Goal: Task Accomplishment & Management: Manage account settings

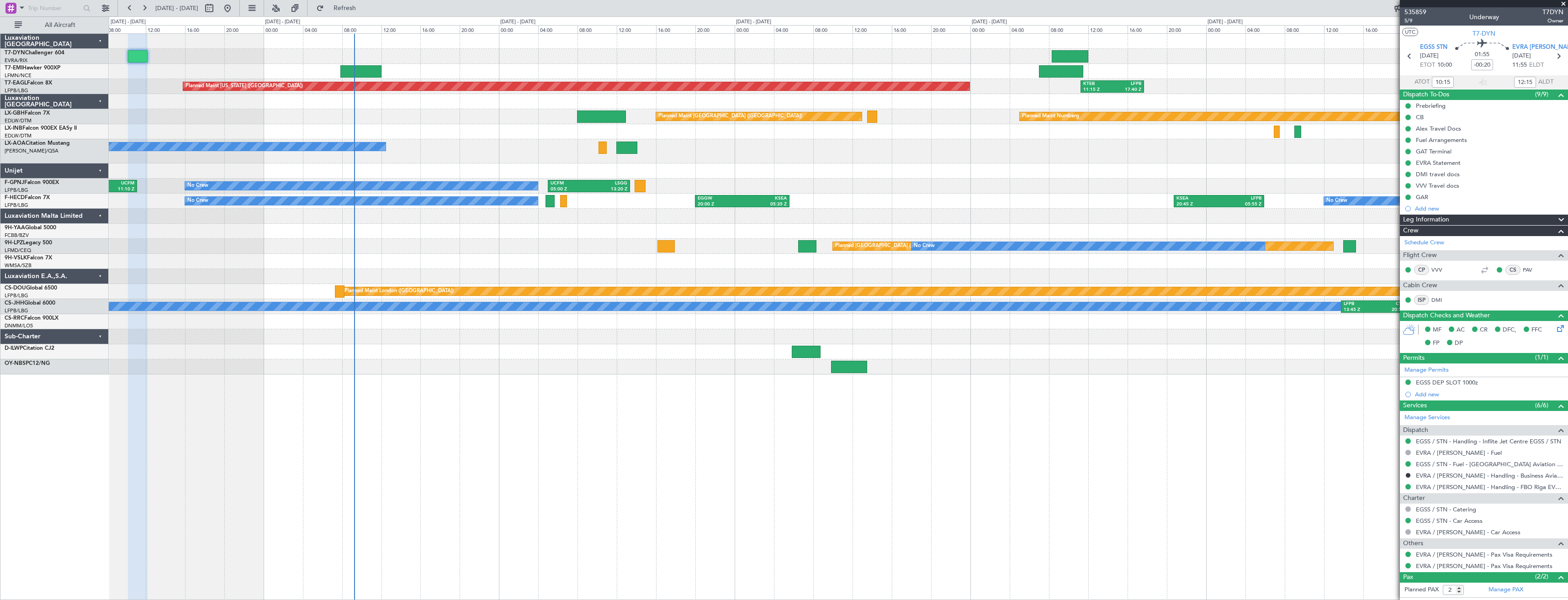
click at [497, 226] on div at bounding box center [838, 231] width 1459 height 15
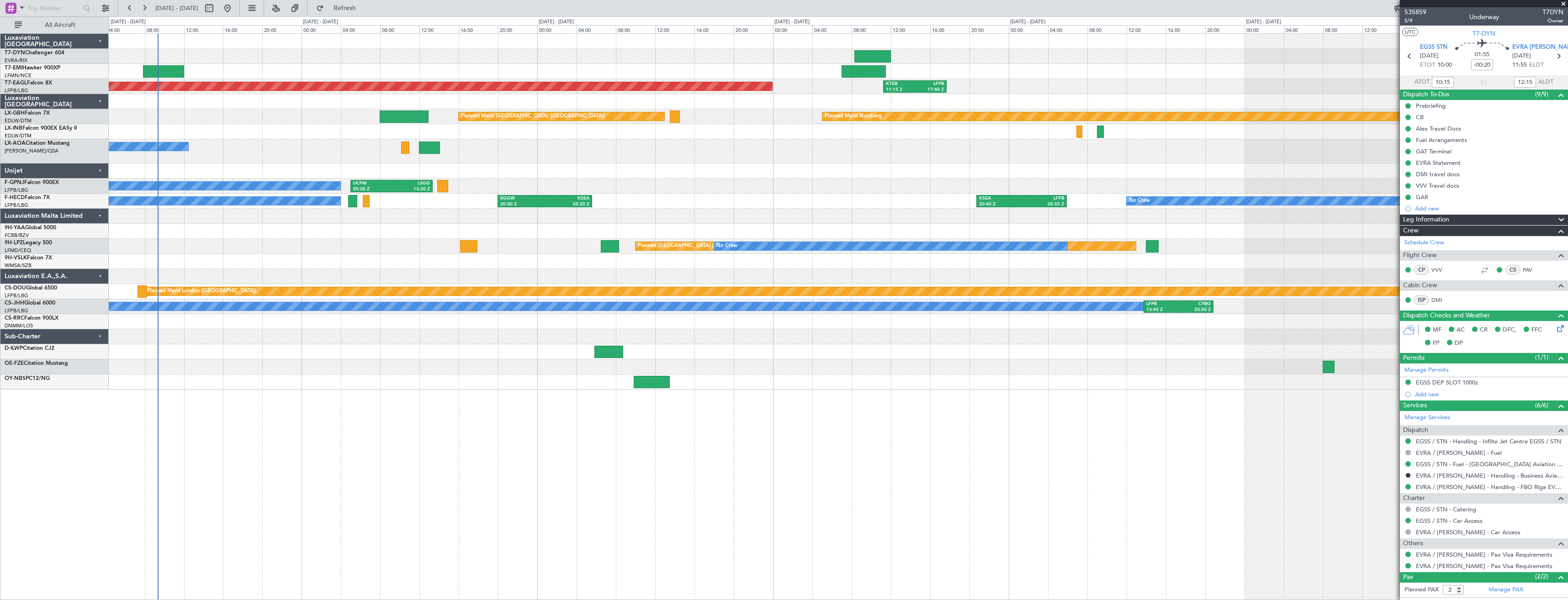
click at [551, 153] on div "Planned Maint [US_STATE] ([GEOGRAPHIC_DATA]) KTEB 11:15 Z LFPB 17:40 Z Planned …" at bounding box center [838, 212] width 1459 height 356
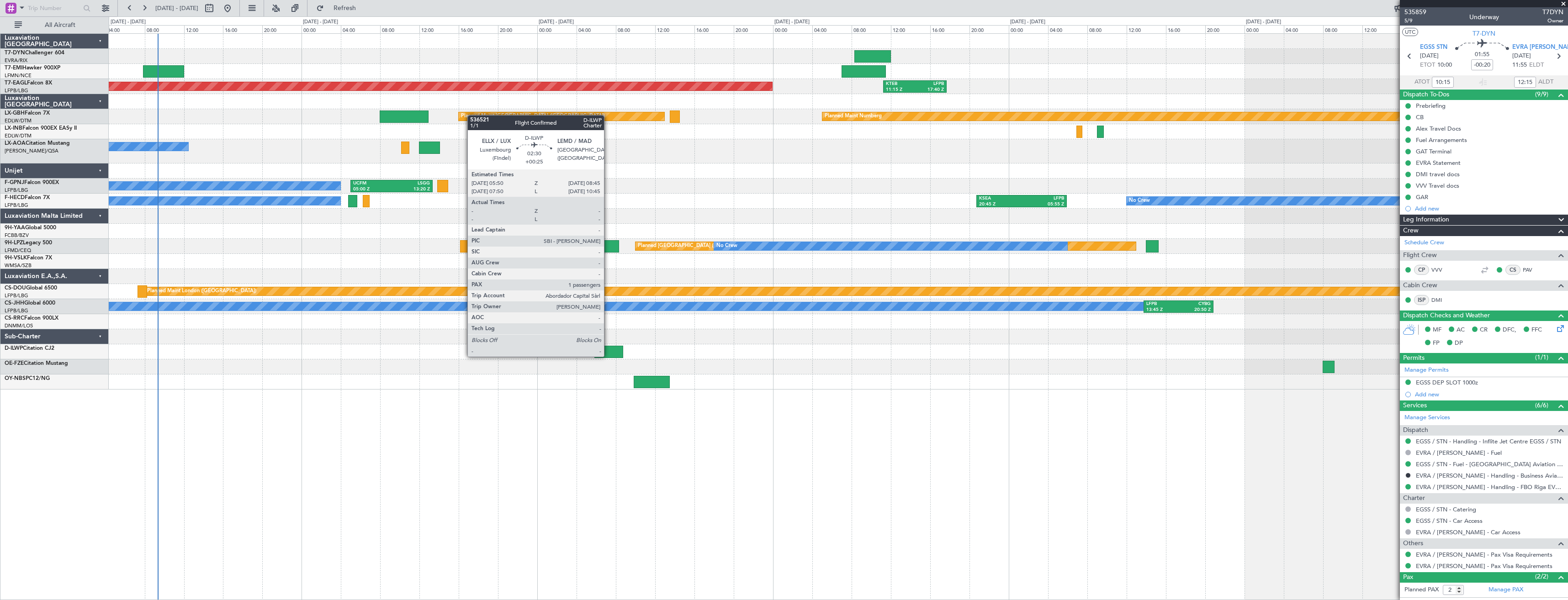
click at [608, 356] on div at bounding box center [609, 352] width 29 height 12
type input "+00:25"
type input "1"
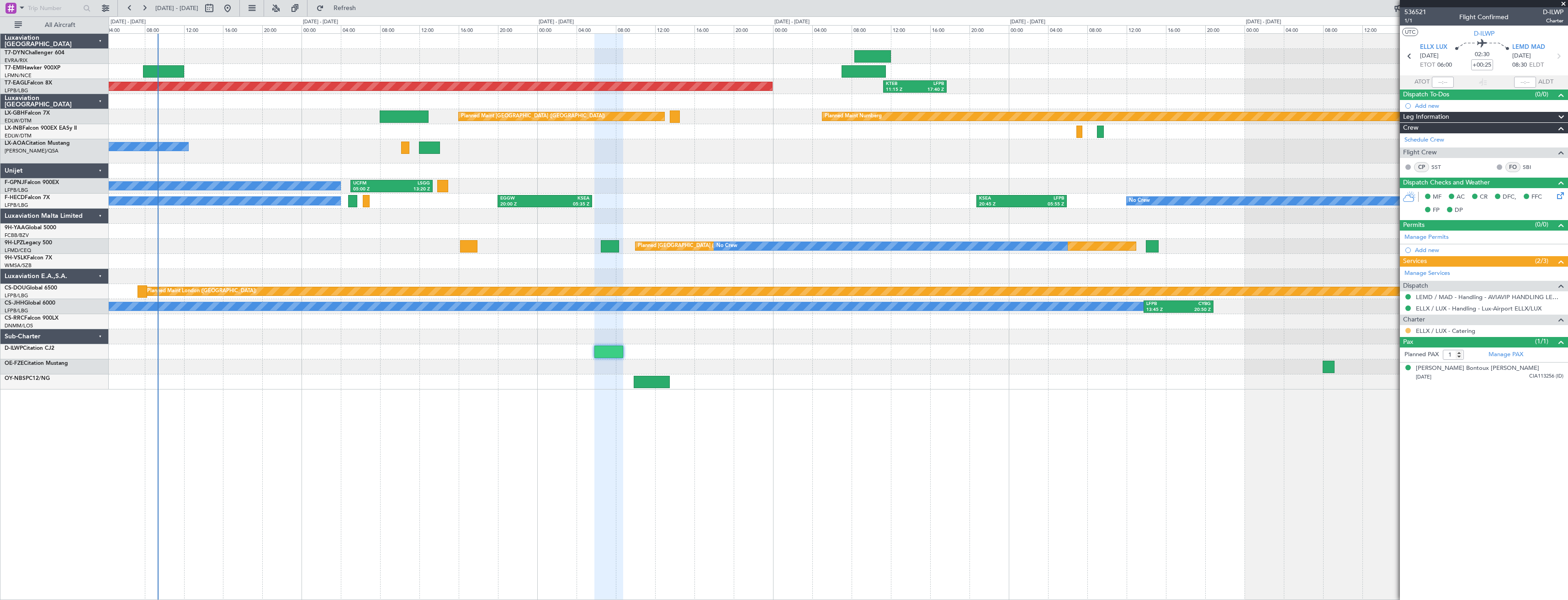
click at [1407, 332] on button at bounding box center [1408, 330] width 5 height 5
click at [1383, 444] on li "Confirmed" at bounding box center [1407, 439] width 105 height 14
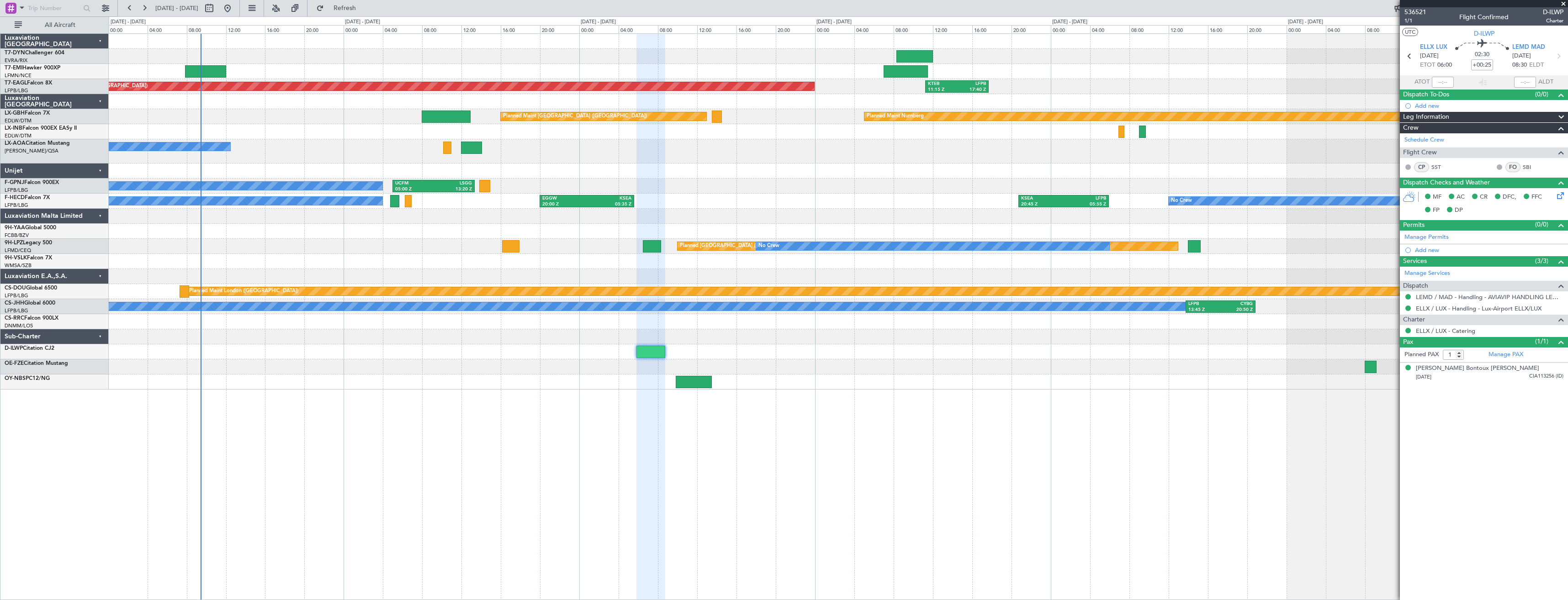
click at [401, 378] on div "Planned Maint [US_STATE] ([GEOGRAPHIC_DATA]) KTEB 11:15 Z LFPB 17:40 Z Planned …" at bounding box center [838, 212] width 1459 height 356
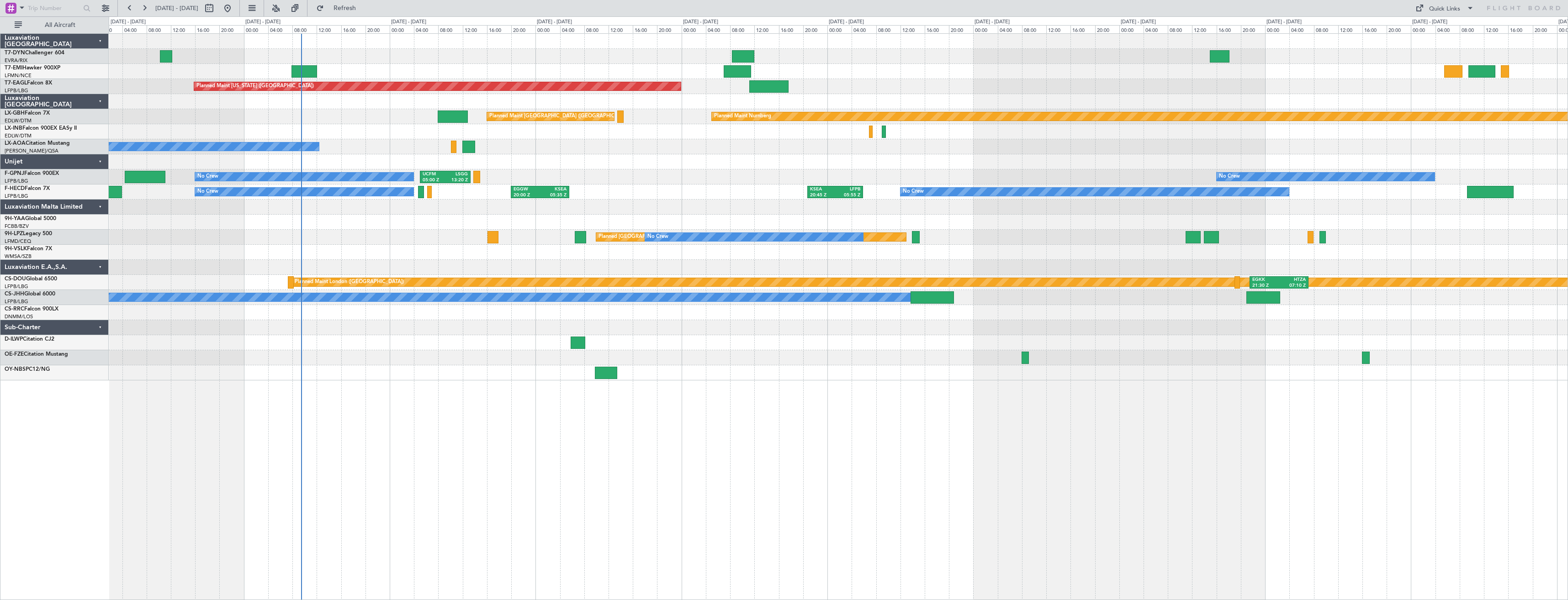
click at [446, 368] on div "Planned Maint Zurich Planned Maint New York (Teterboro) Planned Maint Nurnberg …" at bounding box center [838, 316] width 1459 height 567
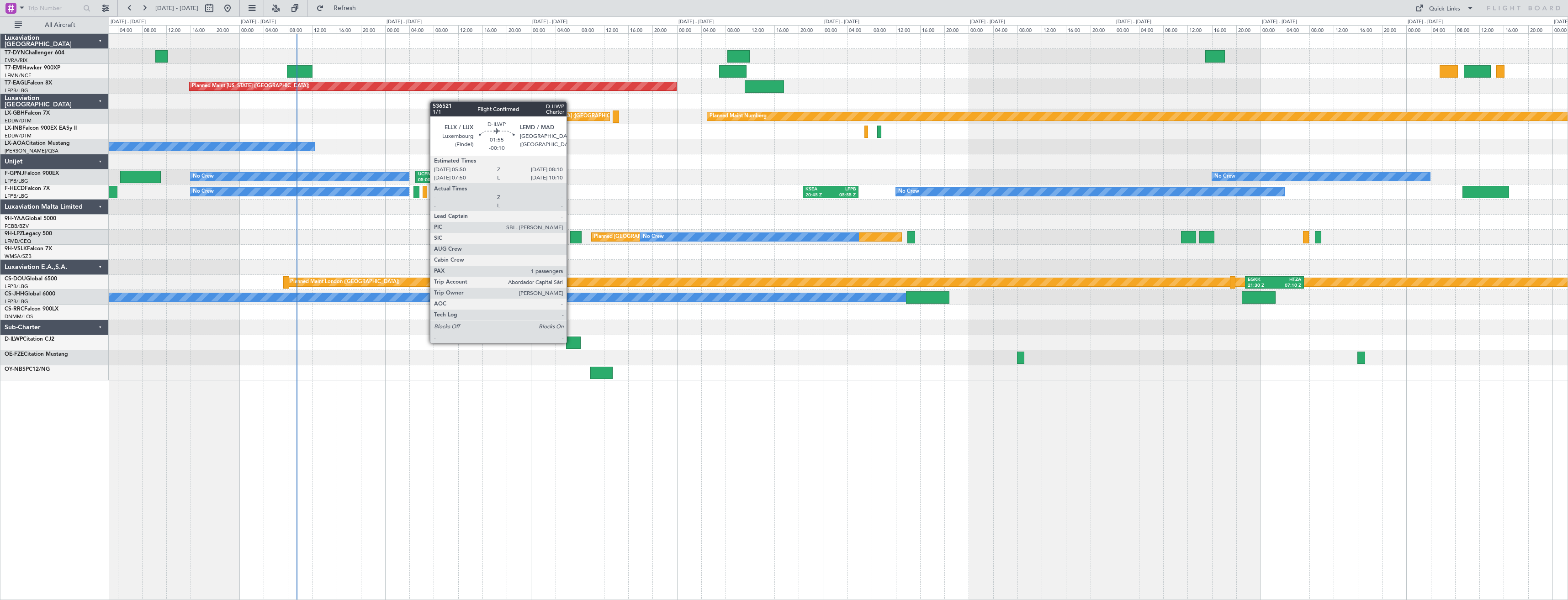
click at [570, 342] on div at bounding box center [573, 343] width 15 height 12
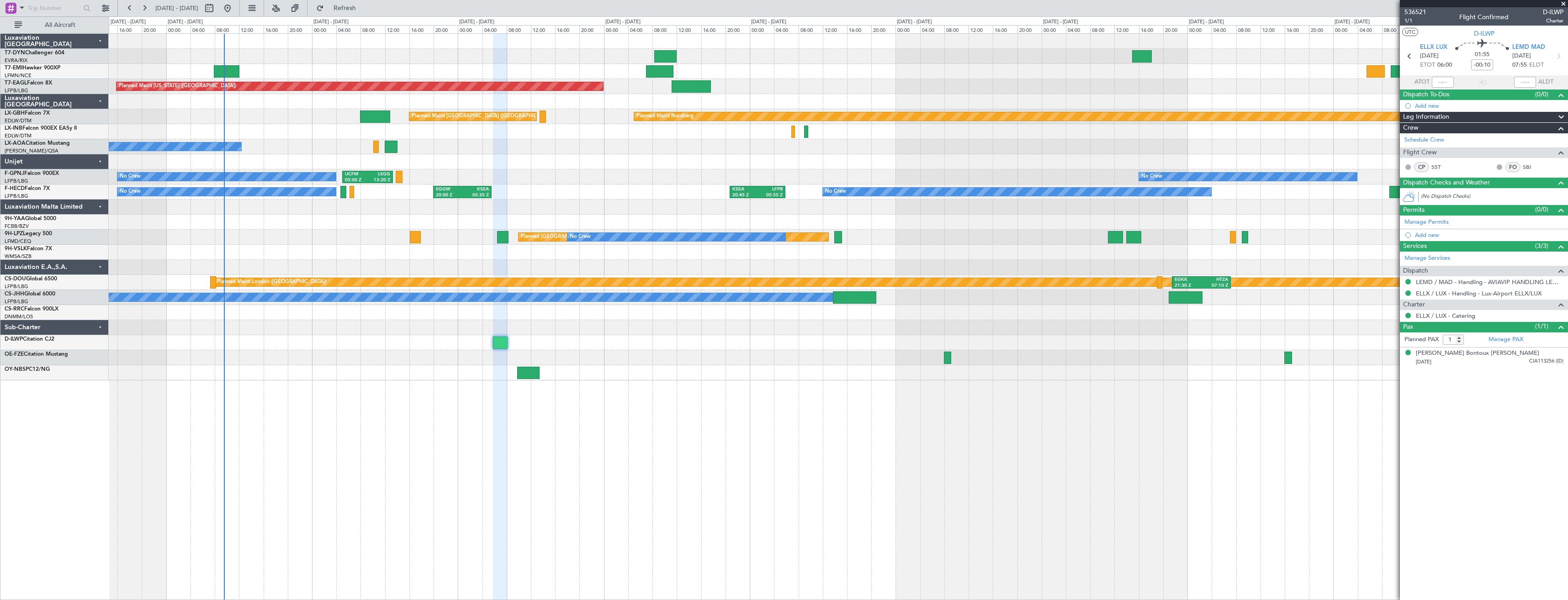
click at [393, 384] on div "Planned Maint Zurich Planned Maint New York (Teterboro) Planned Maint Nurnberg …" at bounding box center [838, 316] width 1459 height 567
type input "+00:10"
